Goal: Information Seeking & Learning: Learn about a topic

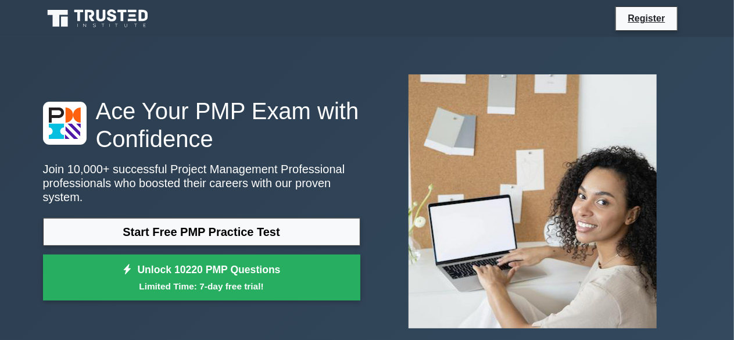
click at [287, 131] on h1 "Ace Your PMP Exam with Confidence" at bounding box center [201, 125] width 317 height 56
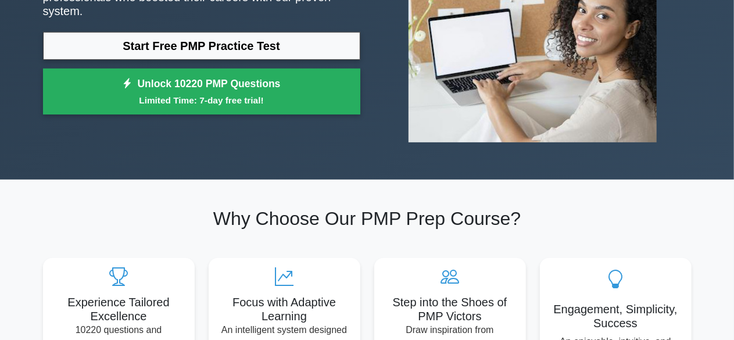
scroll to position [116, 0]
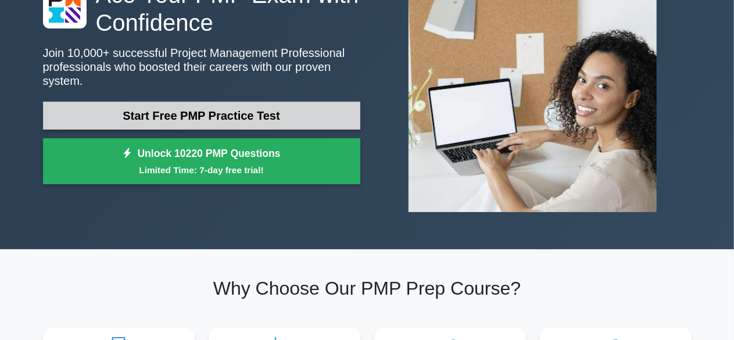
click at [293, 112] on link "Start Free PMP Practice Test" at bounding box center [201, 116] width 317 height 28
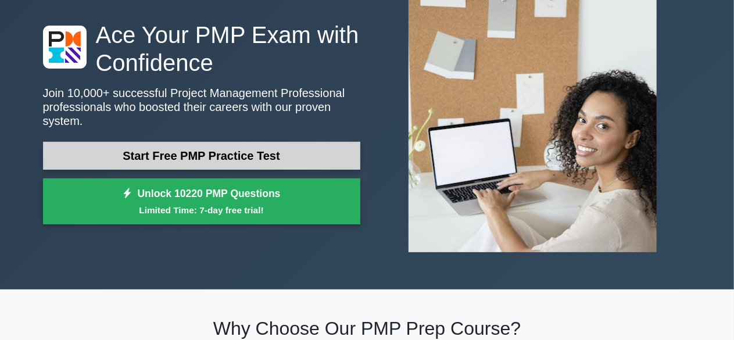
scroll to position [58, 0]
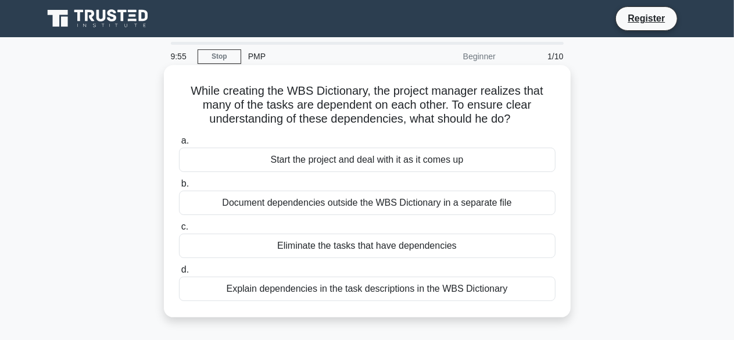
click at [348, 156] on div "Start the project and deal with it as it comes up" at bounding box center [367, 160] width 377 height 24
click at [179, 145] on input "a. Start the project and deal with it as it comes up" at bounding box center [179, 141] width 0 height 8
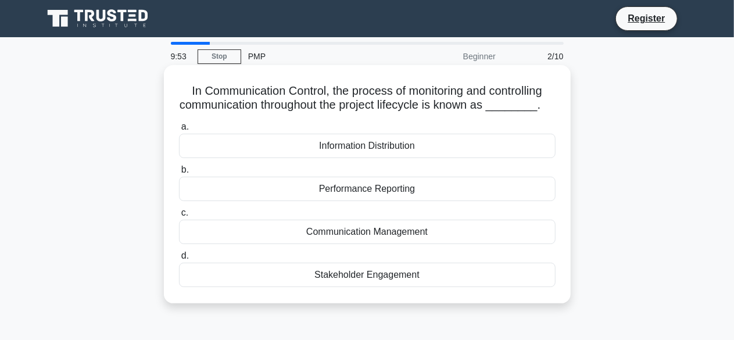
click at [430, 145] on div "Information Distribution" at bounding box center [367, 146] width 377 height 24
click at [179, 131] on input "a. Information Distribution" at bounding box center [179, 127] width 0 height 8
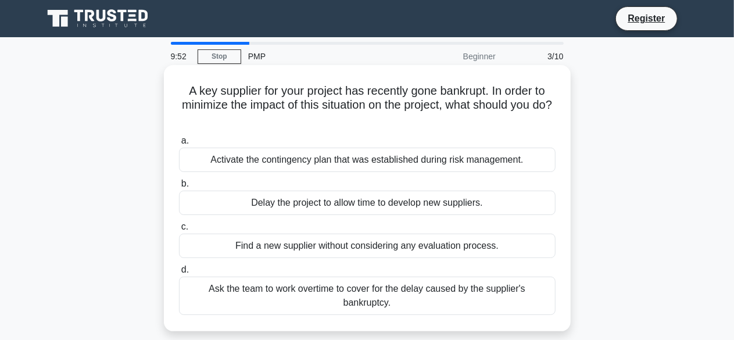
click at [460, 160] on div "Activate the contingency plan that was established during risk management." at bounding box center [367, 160] width 377 height 24
click at [179, 145] on input "a. Activate the contingency plan that was established during risk management." at bounding box center [179, 141] width 0 height 8
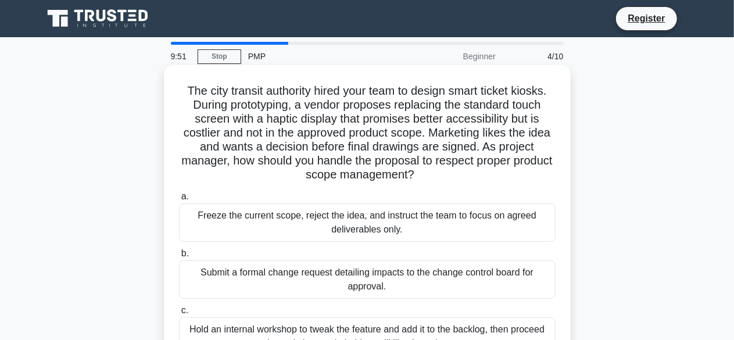
click at [462, 154] on h5 "The city transit authority hired your team to design smart ticket kiosks. Durin…" at bounding box center [367, 133] width 379 height 99
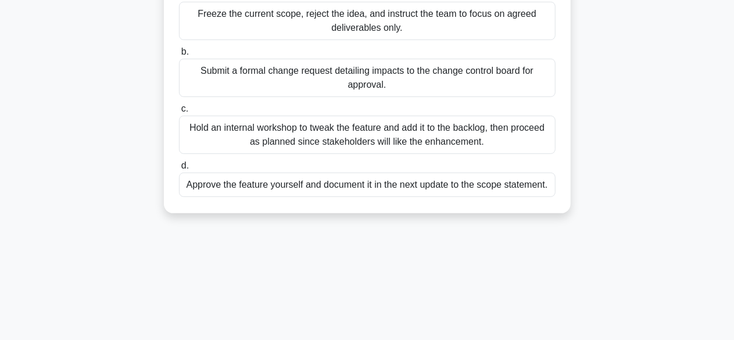
scroll to position [288, 0]
